Goal: Navigation & Orientation: Find specific page/section

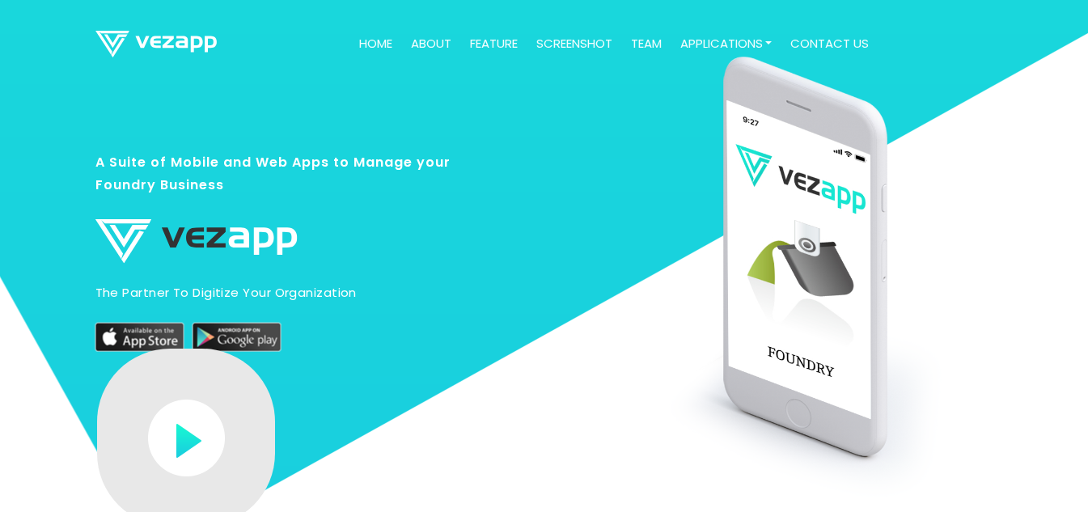
click at [505, 45] on link "feature" at bounding box center [493, 44] width 61 height 32
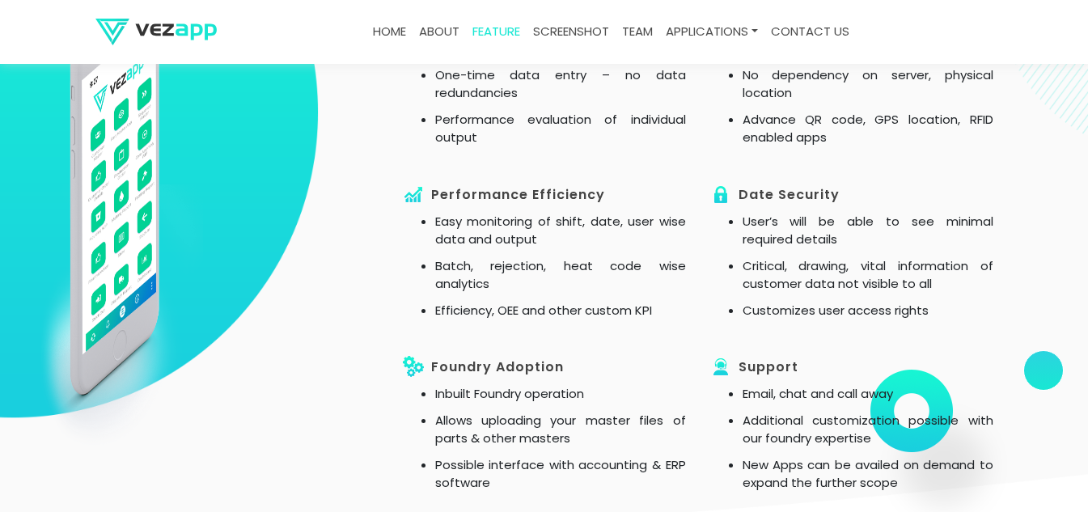
scroll to position [1470, 0]
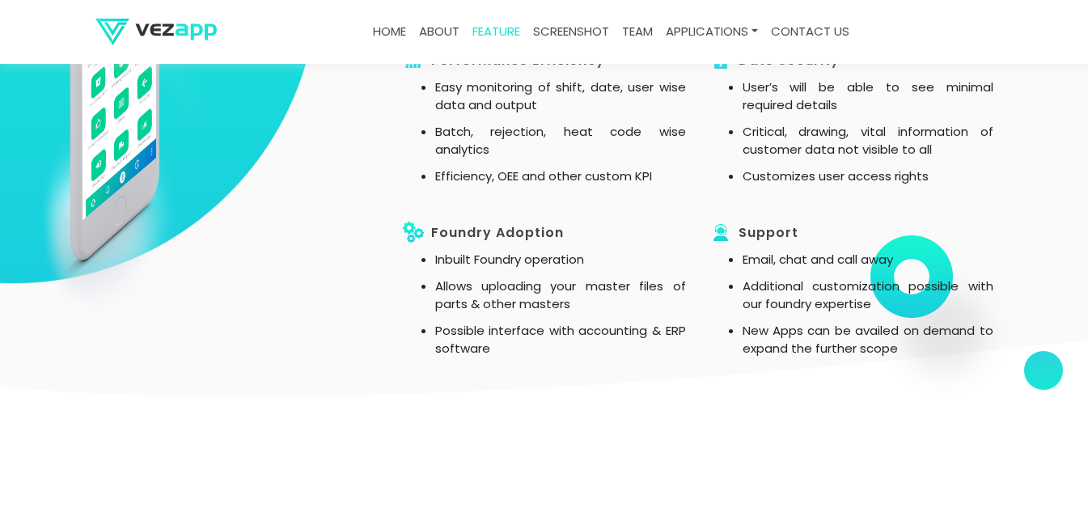
click at [569, 23] on link "screenshot" at bounding box center [571, 32] width 89 height 32
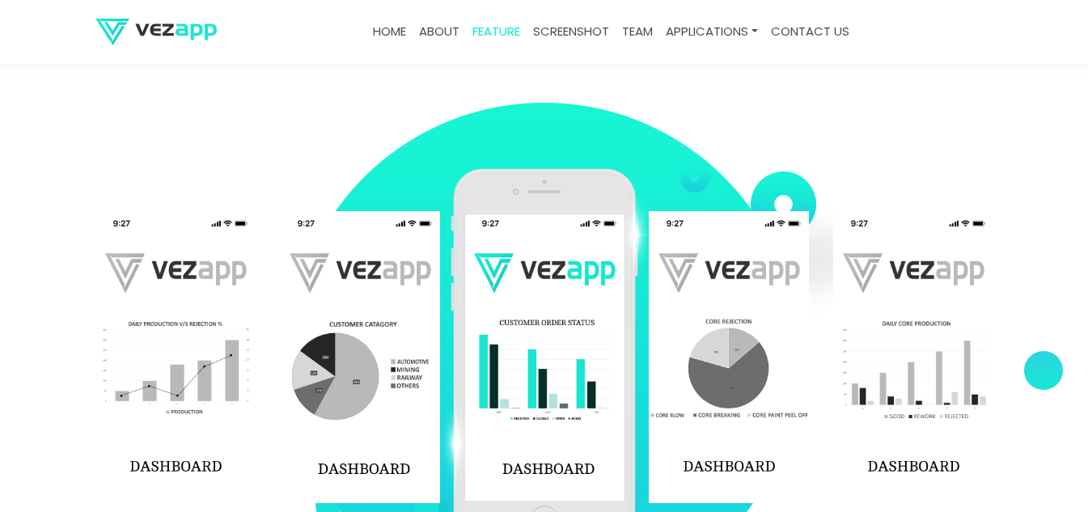
scroll to position [2369, 0]
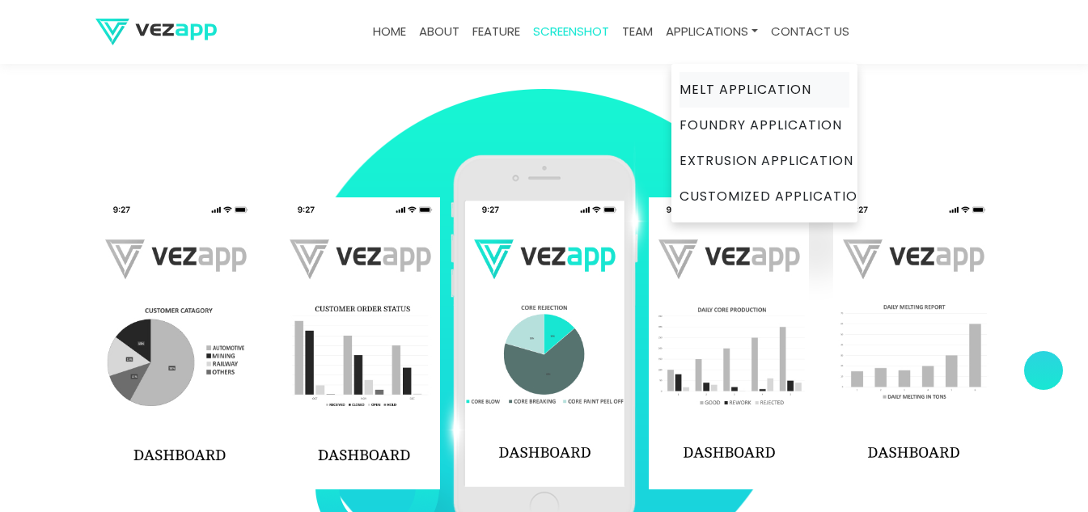
click at [734, 88] on link "Melt Application" at bounding box center [764, 90] width 170 height 36
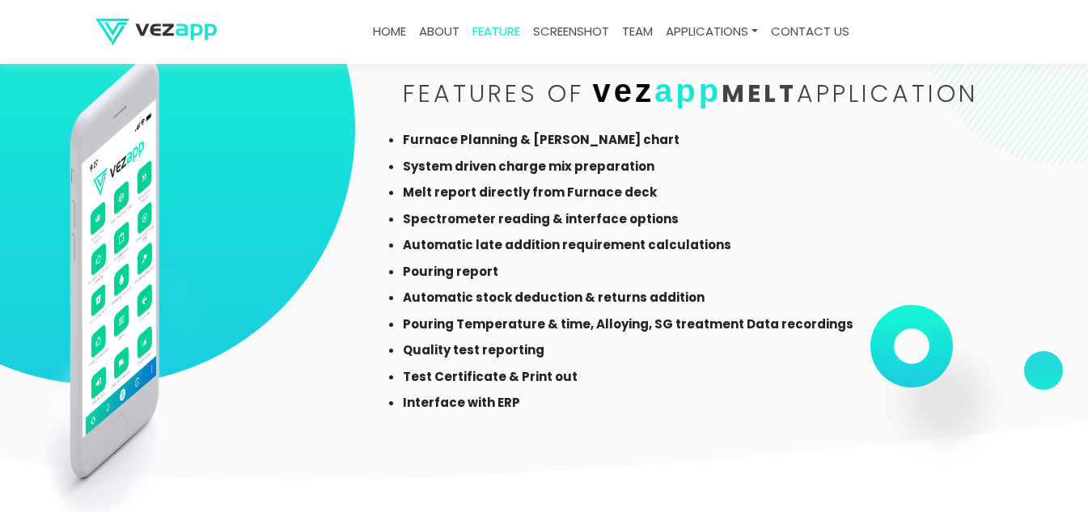
scroll to position [1326, 0]
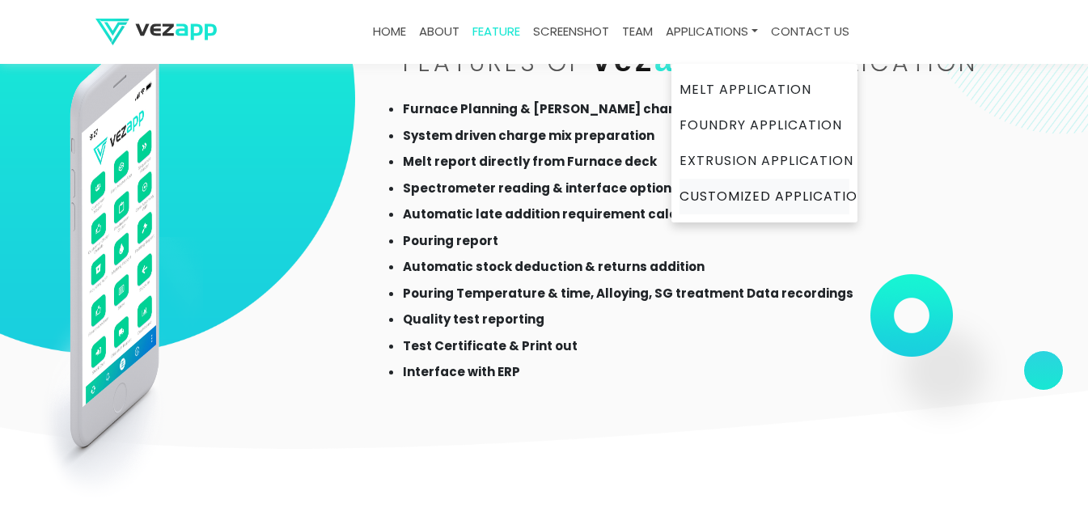
click at [743, 194] on link "Customized Application" at bounding box center [764, 197] width 170 height 36
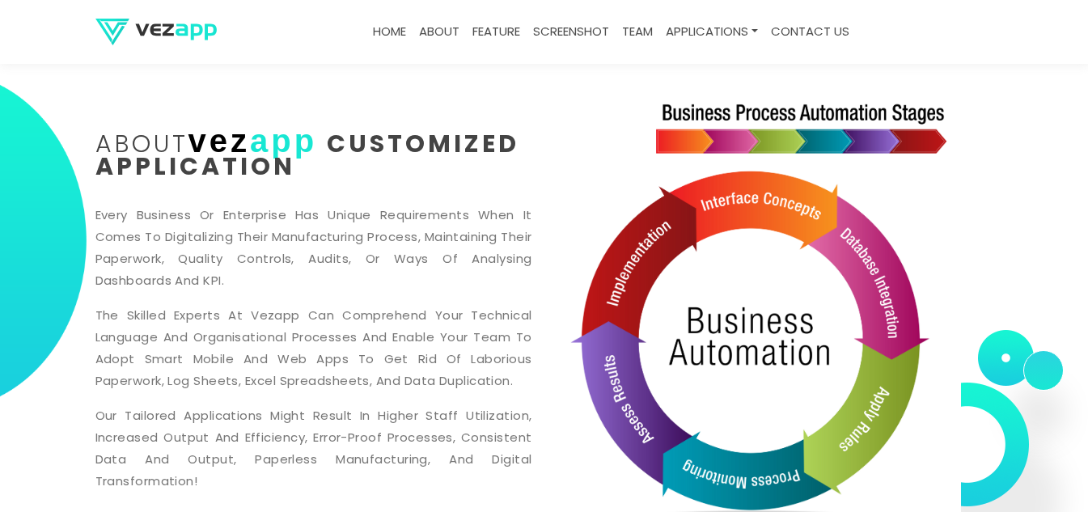
scroll to position [582, 0]
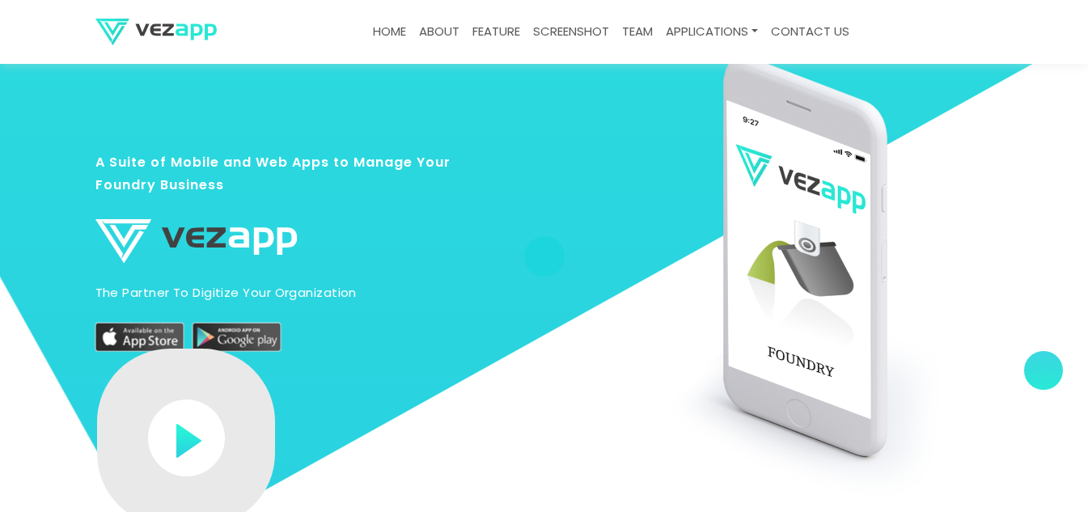
scroll to position [1326, 0]
